Goal: Task Accomplishment & Management: Manage account settings

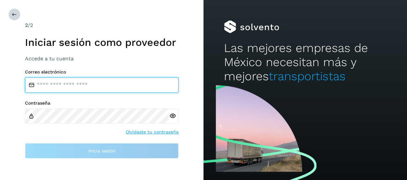
type input "**********"
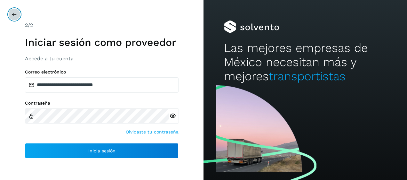
click at [12, 14] on icon at bounding box center [14, 14] width 5 height 5
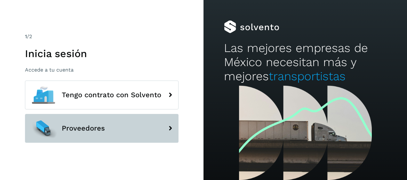
click at [101, 128] on span "Proveedores" at bounding box center [83, 128] width 43 height 8
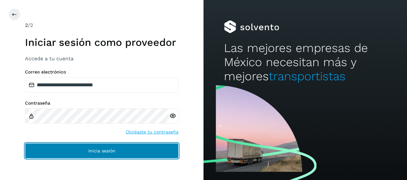
click at [98, 150] on span "Inicia sesión" at bounding box center [101, 150] width 27 height 4
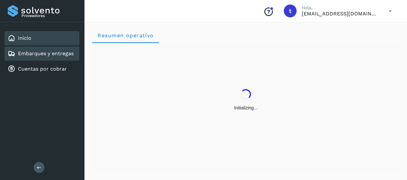
click at [49, 56] on link "Embarques y entregas" at bounding box center [46, 53] width 56 height 6
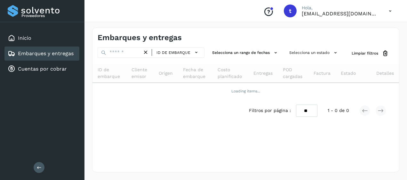
click at [49, 56] on link "Embarques y entregas" at bounding box center [46, 53] width 56 height 6
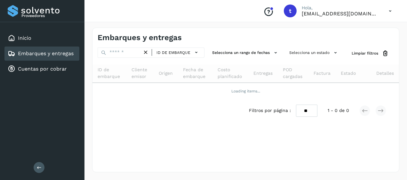
click at [49, 56] on link "Embarques y entregas" at bounding box center [46, 53] width 56 height 6
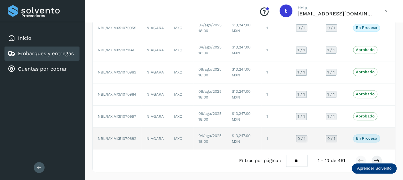
scroll to position [0, 28]
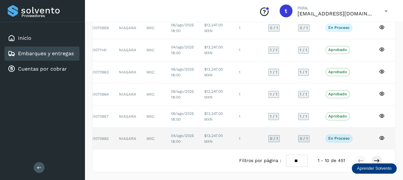
click at [381, 135] on icon at bounding box center [382, 138] width 6 height 6
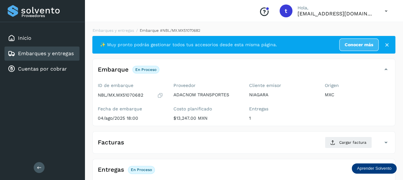
scroll to position [123, 0]
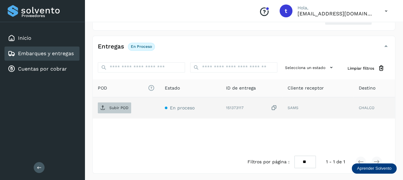
click at [119, 109] on span "Subir POD" at bounding box center [114, 107] width 33 height 10
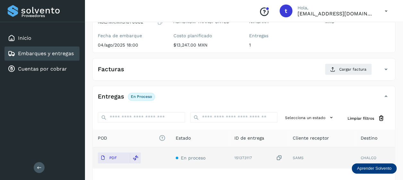
scroll to position [0, 0]
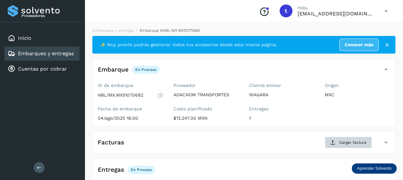
click at [349, 141] on span "Cargar factura" at bounding box center [352, 142] width 27 height 6
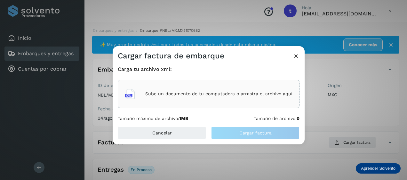
click at [225, 92] on p "Sube un documento de tu computadora o arrastra el archivo aquí" at bounding box center [218, 93] width 147 height 5
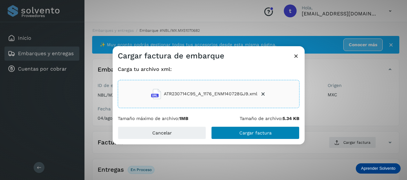
click at [255, 134] on span "Cargar factura" at bounding box center [256, 132] width 32 height 4
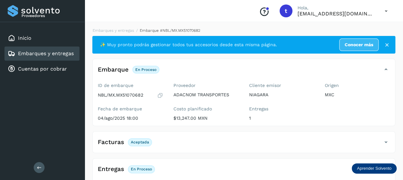
click at [48, 54] on link "Embarques y entregas" at bounding box center [46, 53] width 56 height 6
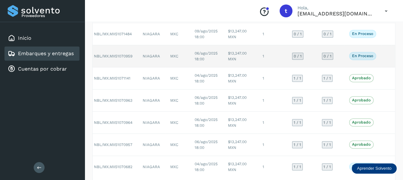
scroll to position [0, 28]
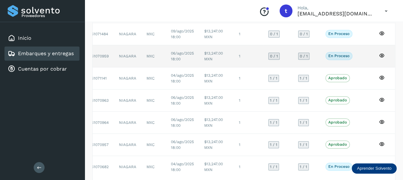
click at [379, 55] on icon at bounding box center [382, 56] width 6 height 6
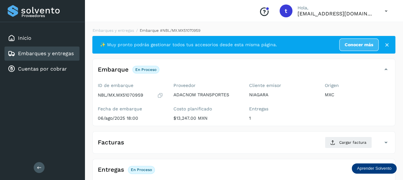
scroll to position [123, 0]
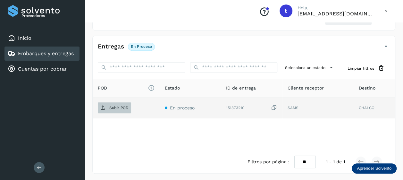
click at [112, 109] on p "Subir POD" at bounding box center [118, 107] width 19 height 4
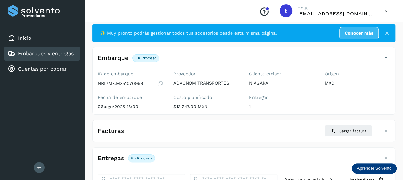
scroll to position [0, 0]
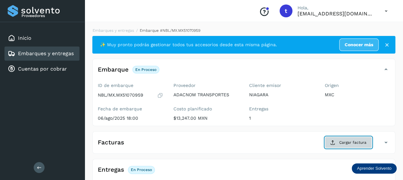
click at [346, 141] on span "Cargar factura" at bounding box center [352, 142] width 27 height 6
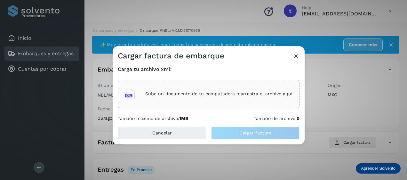
click at [227, 94] on p "Sube un documento de tu computadora o arrastra el archivo aquí" at bounding box center [218, 93] width 147 height 5
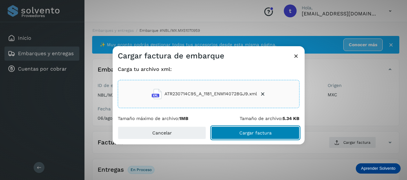
click at [250, 132] on span "Cargar factura" at bounding box center [256, 132] width 32 height 4
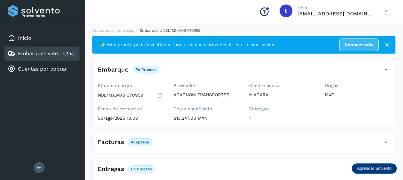
click at [38, 55] on link "Embarques y entregas" at bounding box center [46, 53] width 56 height 6
